Goal: Check status: Check status

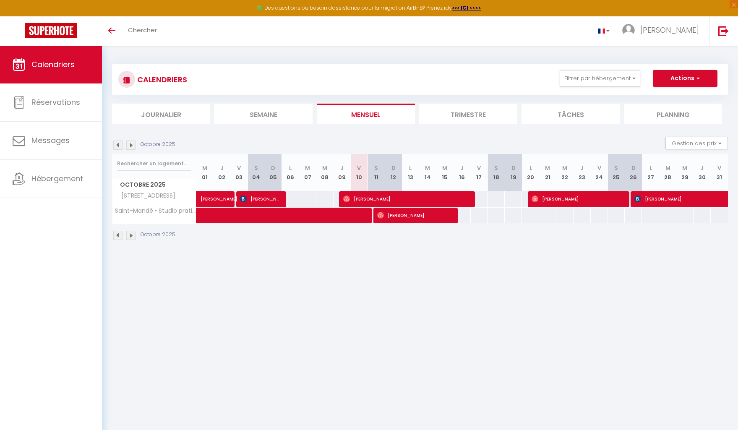
scroll to position [4, 0]
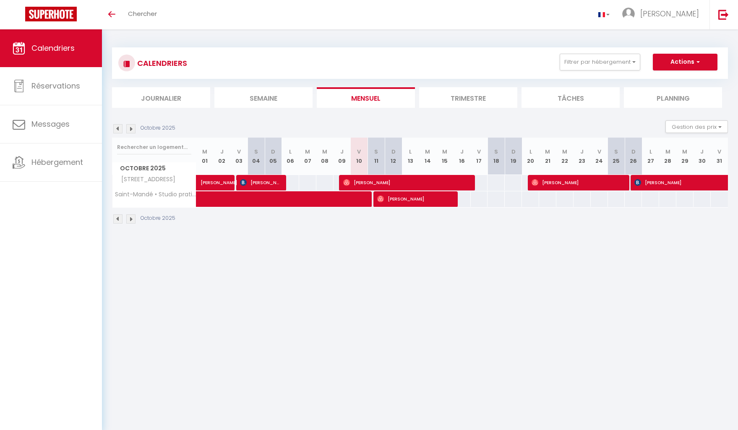
scroll to position [4, 0]
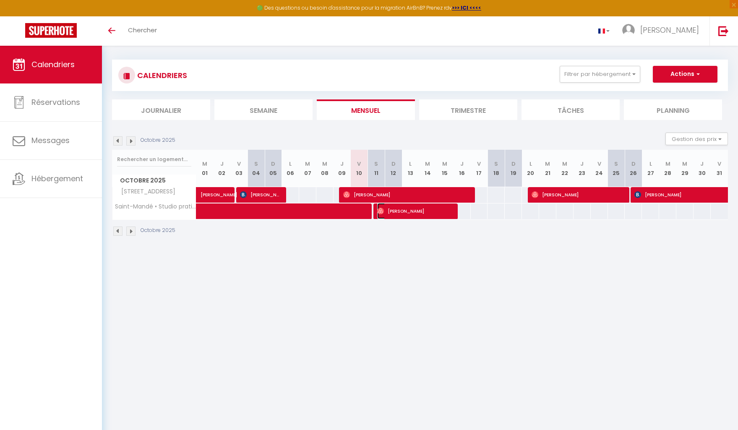
click at [416, 213] on span "[PERSON_NAME]" at bounding box center [414, 211] width 75 height 16
select select "OK"
select select "1"
select select "0"
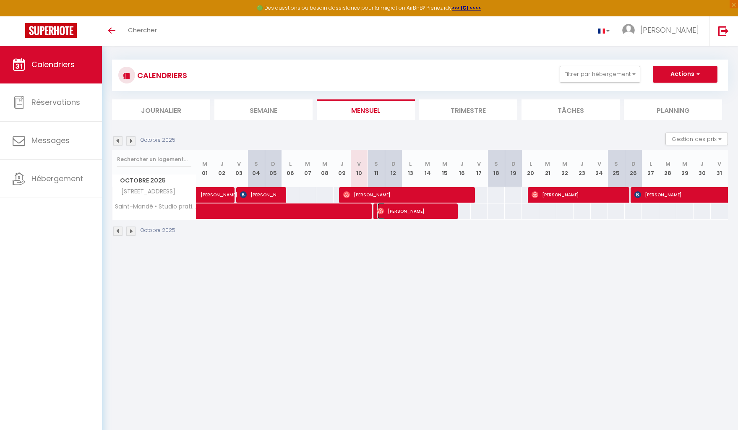
select select "1"
select select
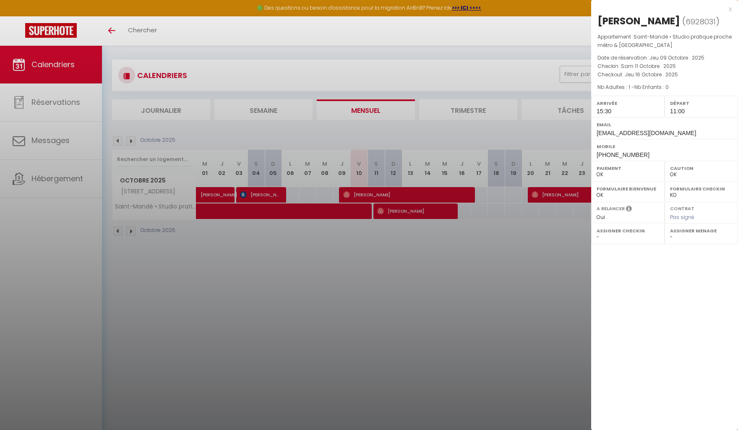
click at [350, 214] on div at bounding box center [369, 215] width 738 height 430
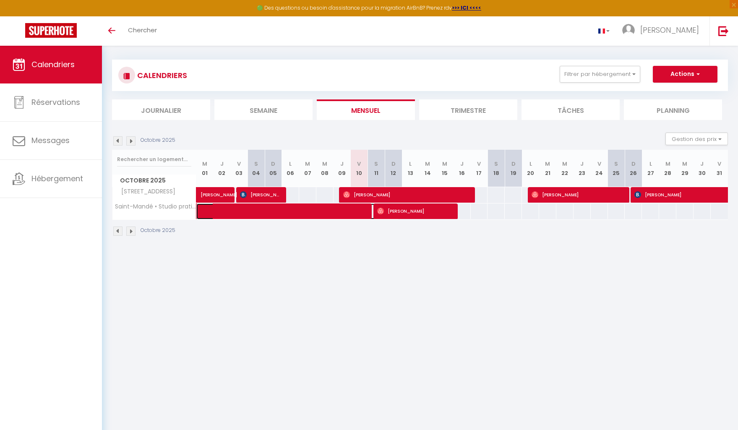
click at [350, 214] on span at bounding box center [302, 212] width 193 height 16
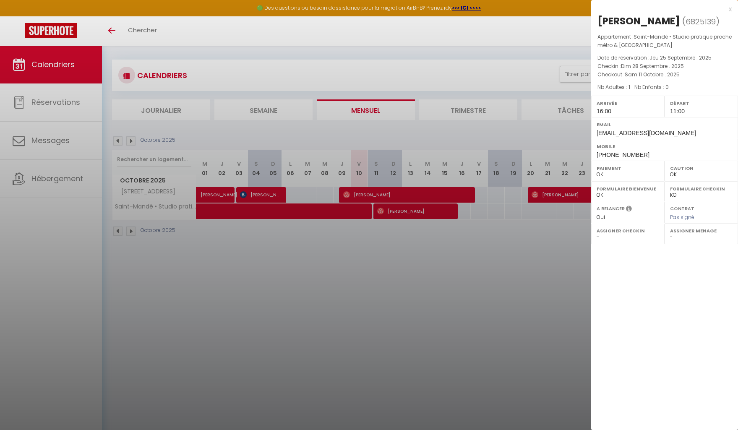
click at [413, 213] on div at bounding box center [369, 215] width 738 height 430
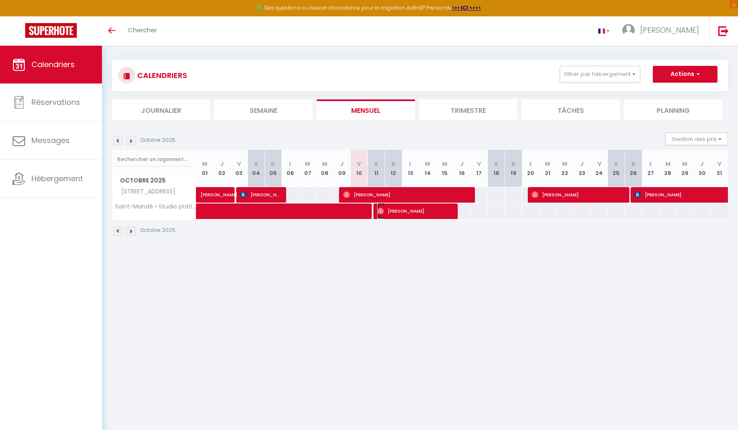
click at [413, 213] on span "[PERSON_NAME]" at bounding box center [414, 211] width 75 height 16
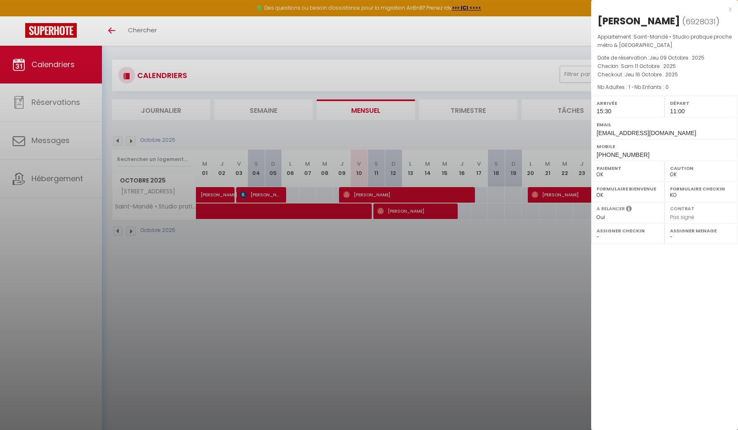
click at [417, 222] on div at bounding box center [369, 215] width 738 height 430
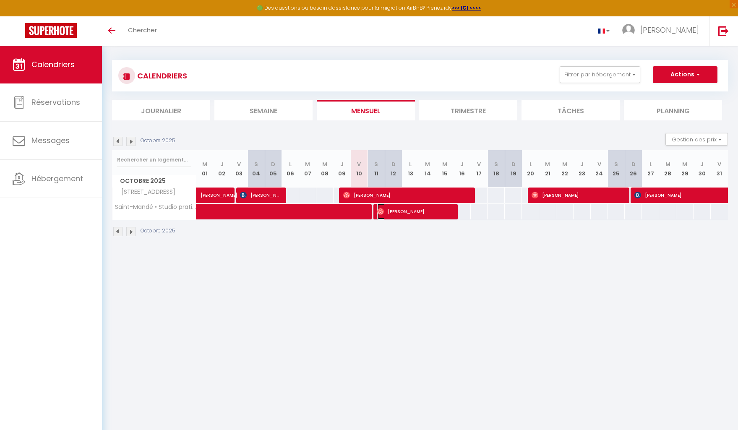
click at [426, 212] on span "[PERSON_NAME]" at bounding box center [414, 212] width 75 height 16
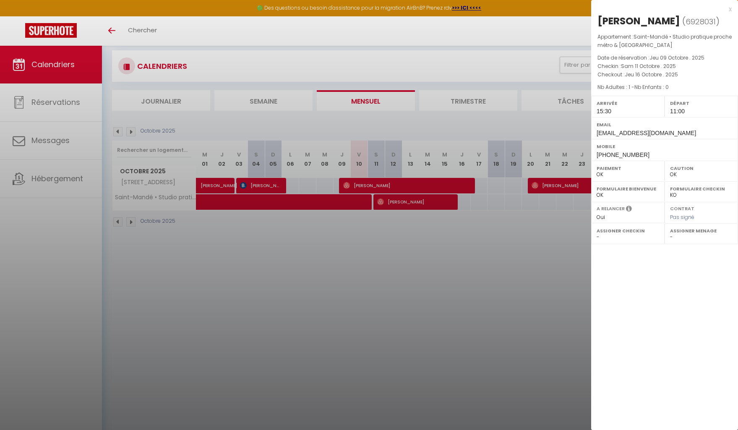
scroll to position [12, 0]
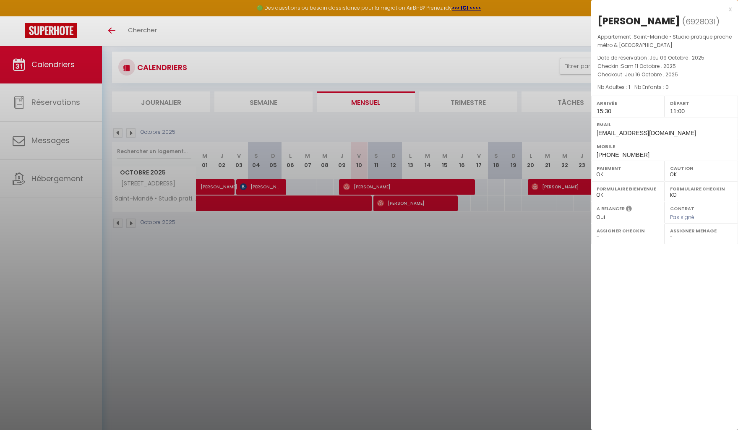
click at [446, 238] on div at bounding box center [369, 215] width 738 height 430
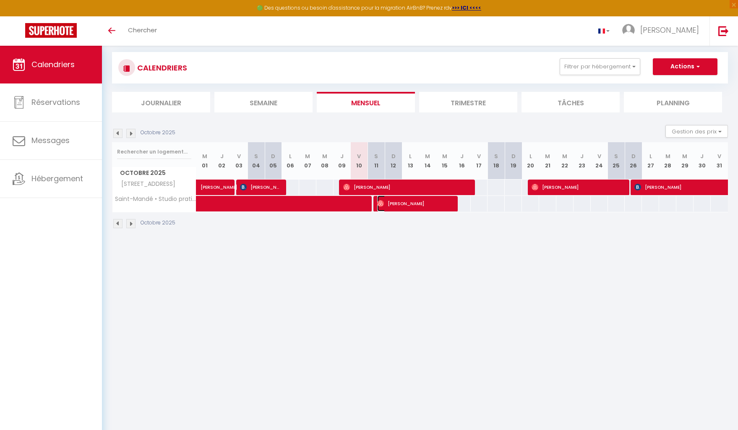
click at [434, 205] on span "[PERSON_NAME]" at bounding box center [414, 204] width 75 height 16
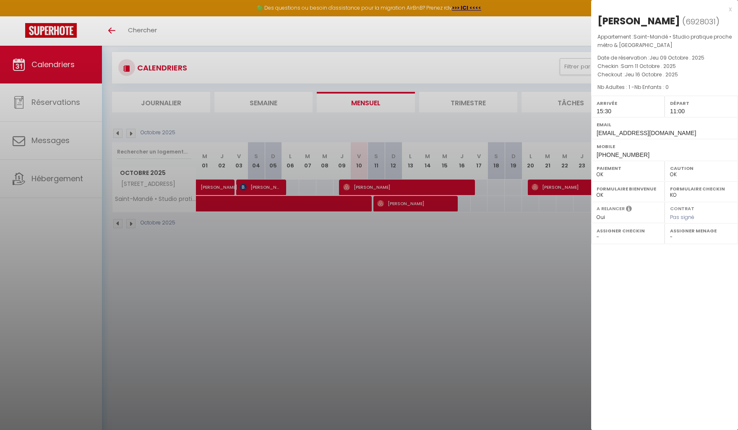
click at [294, 316] on div at bounding box center [369, 215] width 738 height 430
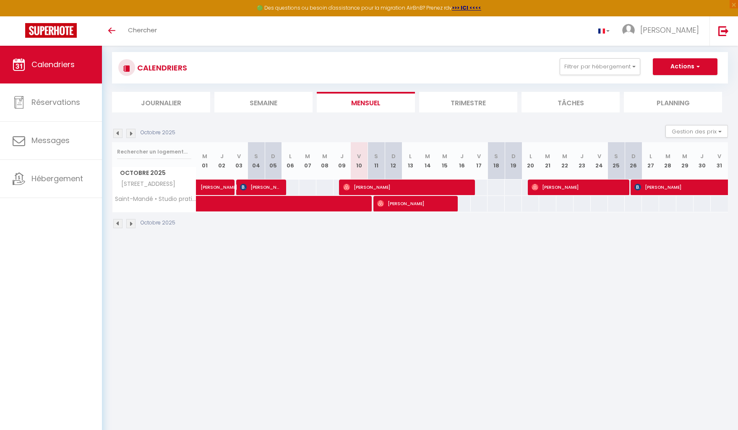
click at [131, 131] on img at bounding box center [130, 133] width 9 height 9
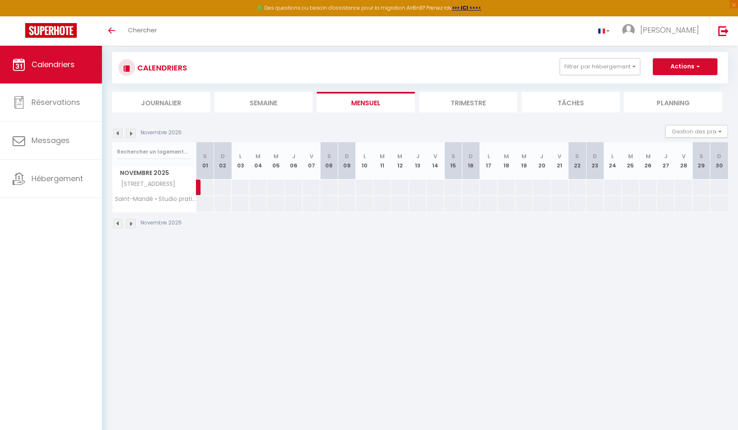
click at [118, 133] on img at bounding box center [117, 133] width 9 height 9
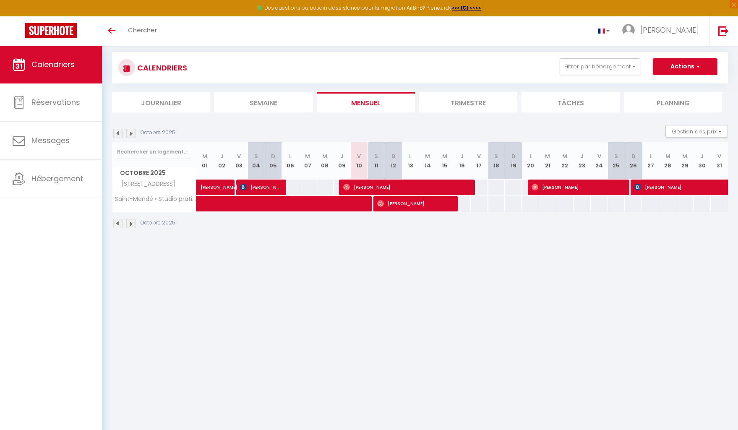
scroll to position [14, 0]
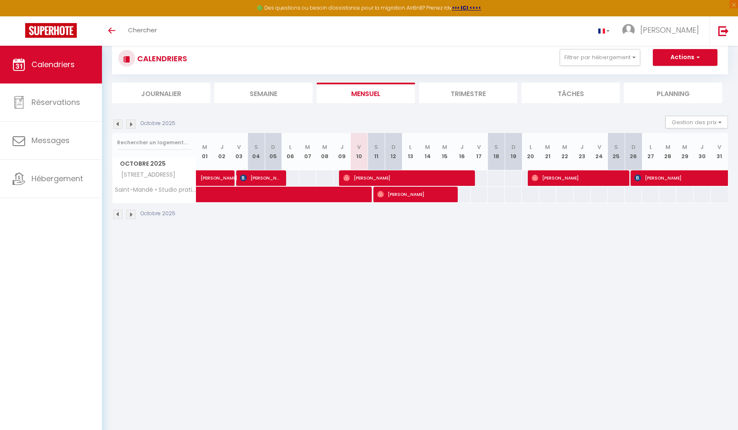
scroll to position [24, 0]
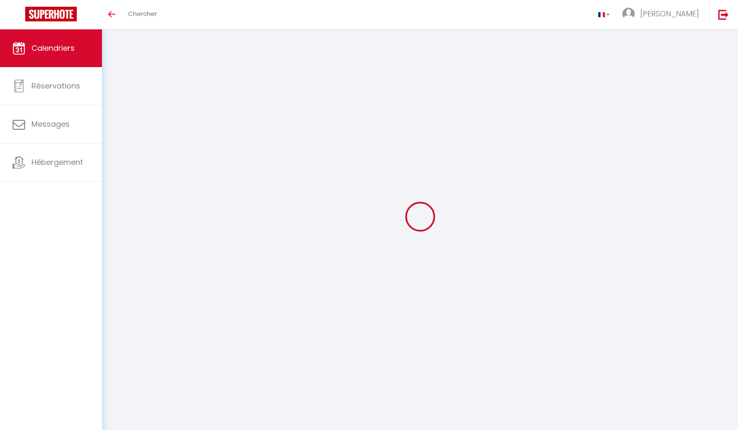
scroll to position [24, 0]
